Goal: Information Seeking & Learning: Learn about a topic

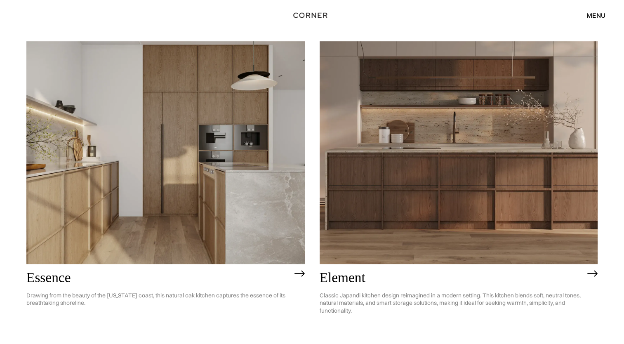
scroll to position [411, 0]
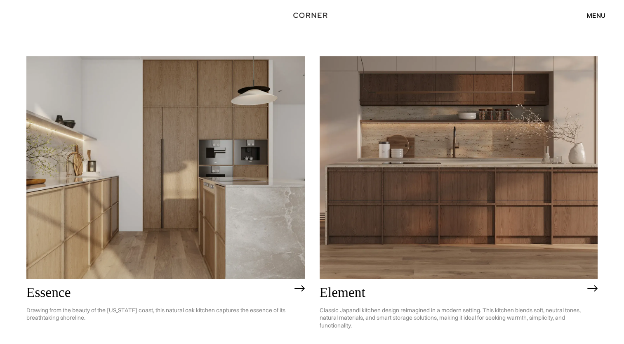
click at [220, 187] on img at bounding box center [165, 167] width 278 height 223
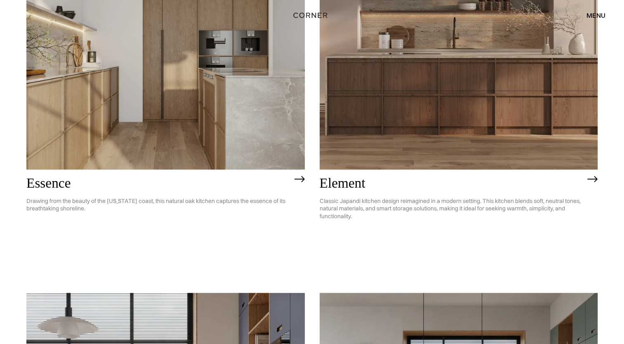
scroll to position [510, 0]
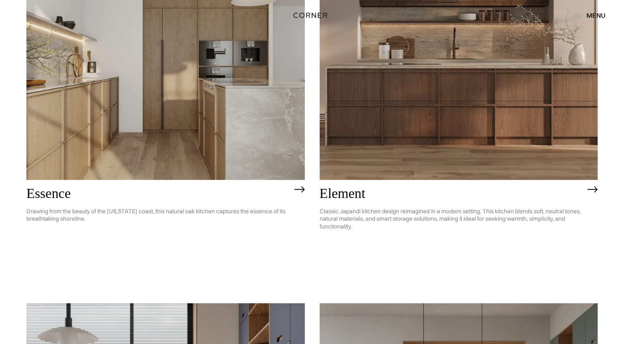
click at [455, 125] on img at bounding box center [459, 68] width 278 height 223
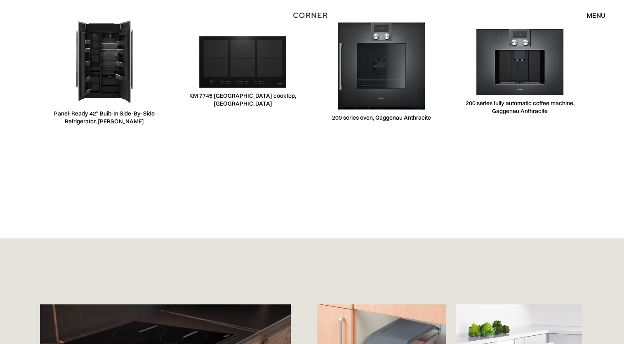
scroll to position [2764, 0]
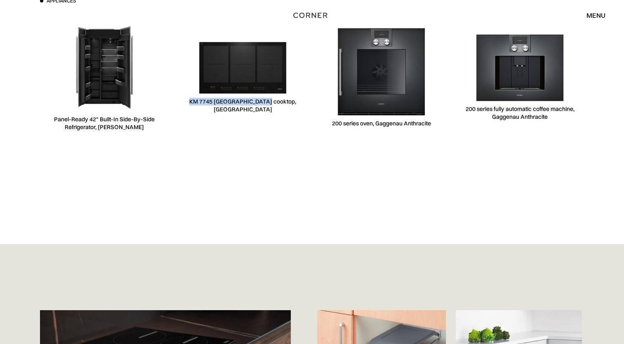
drag, startPoint x: 207, startPoint y: 105, endPoint x: 281, endPoint y: 115, distance: 74.9
click at [281, 115] on div "KM 7745 [GEOGRAPHIC_DATA] cooktop, [GEOGRAPHIC_DATA]" at bounding box center [243, 77] width 129 height 127
copy div "KM 7745 [GEOGRAPHIC_DATA] cooktop, [GEOGRAPHIC_DATA]"
